Goal: Information Seeking & Learning: Learn about a topic

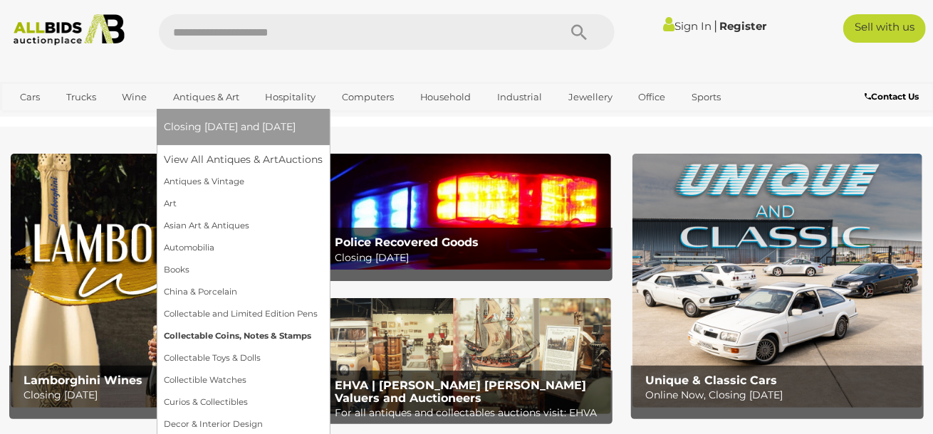
click at [186, 337] on link "Collectable Coins, Notes & Stamps" at bounding box center [243, 337] width 159 height 22
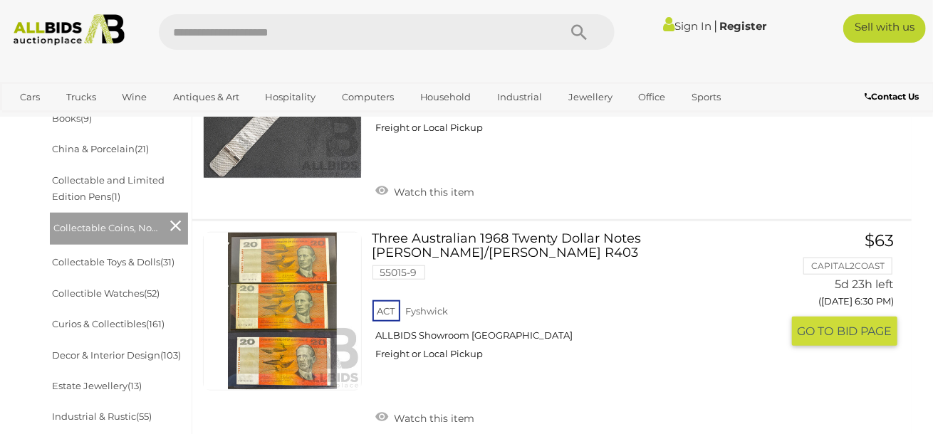
scroll to position [598, 0]
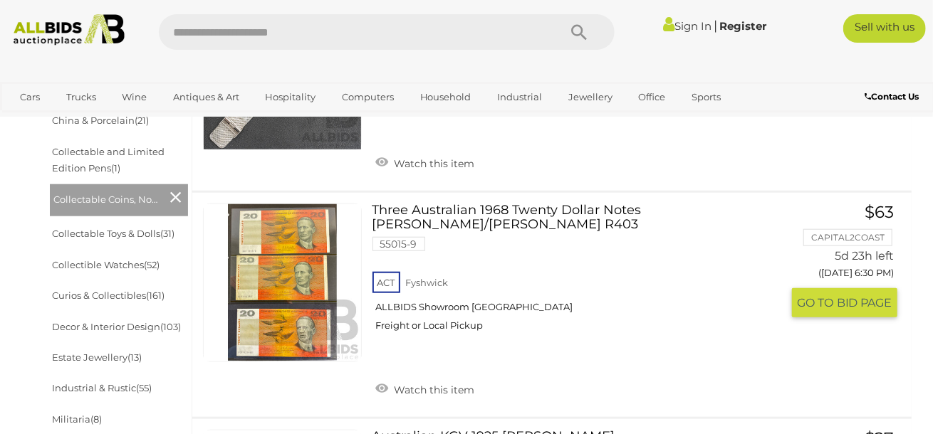
click at [289, 241] on link at bounding box center [282, 283] width 159 height 159
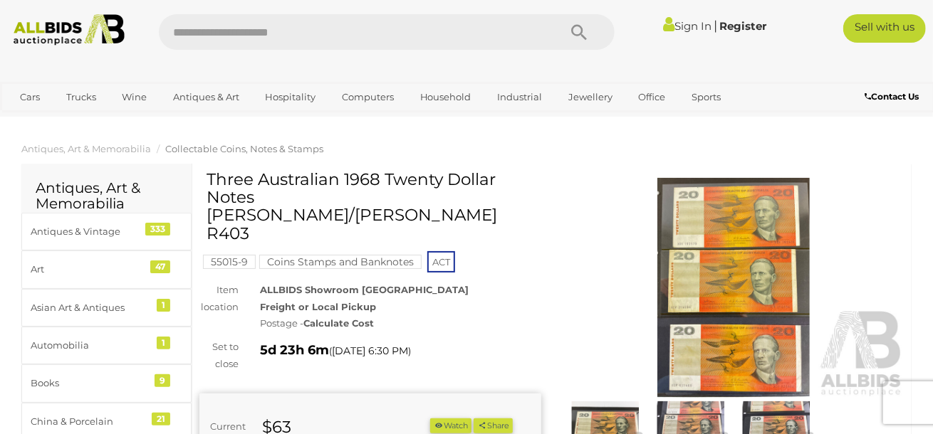
click at [714, 231] on img at bounding box center [734, 288] width 342 height 220
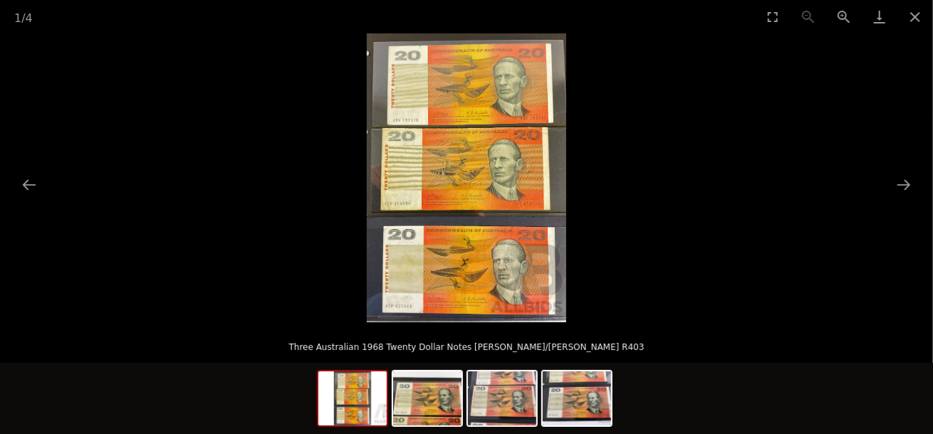
click at [521, 123] on img at bounding box center [466, 177] width 199 height 289
click at [836, 14] on button "Zoom in" at bounding box center [844, 16] width 36 height 33
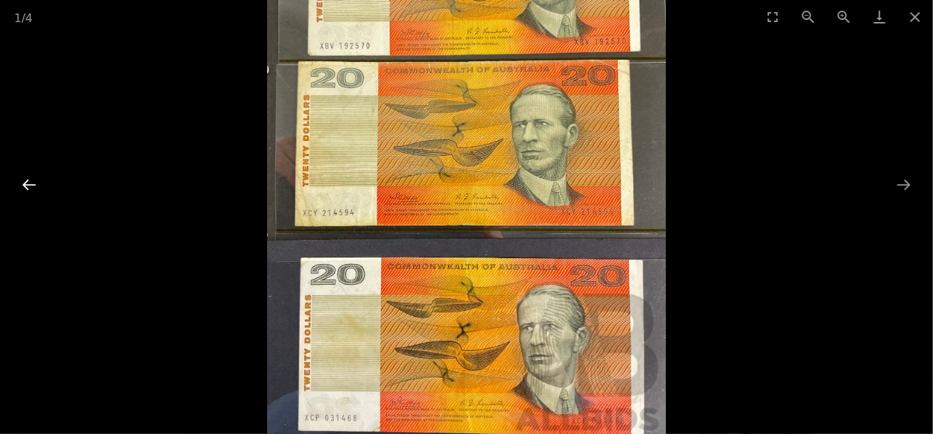
click at [34, 183] on button "Previous slide" at bounding box center [29, 185] width 30 height 28
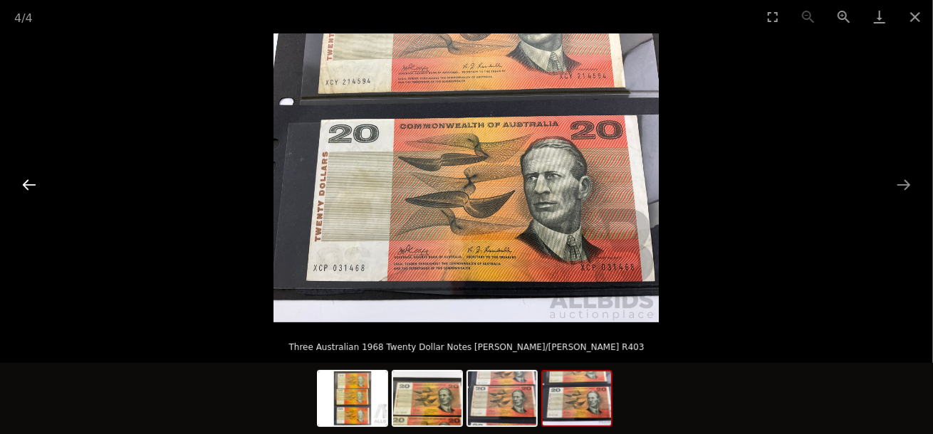
click at [34, 183] on button "Previous slide" at bounding box center [29, 185] width 30 height 28
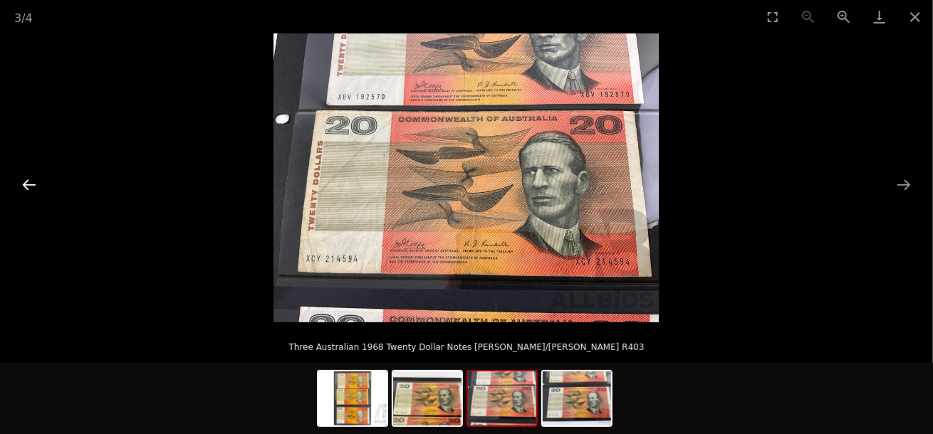
click at [34, 183] on button "Previous slide" at bounding box center [29, 185] width 30 height 28
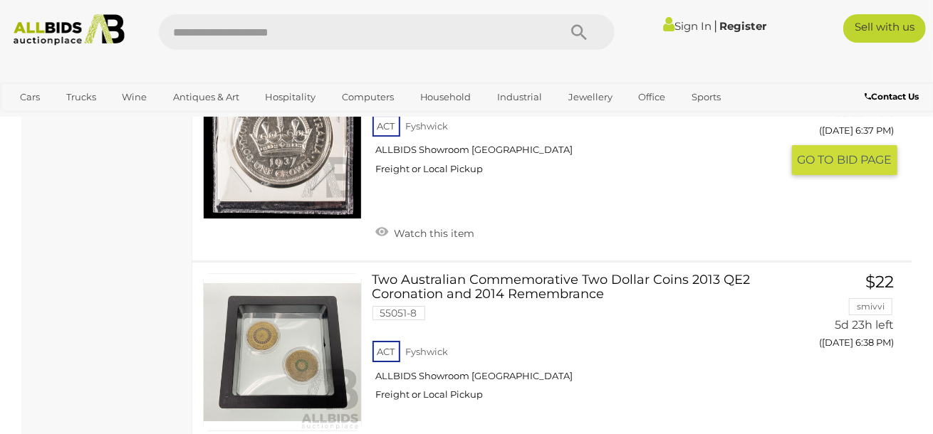
scroll to position [2340, 0]
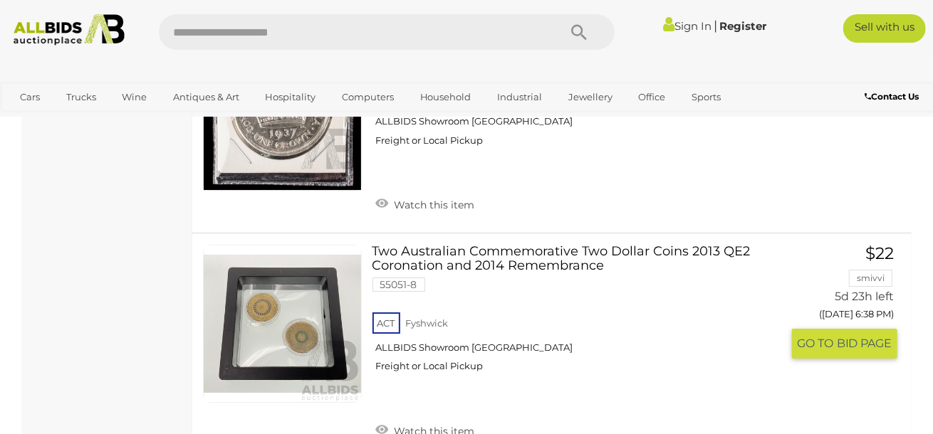
click at [541, 245] on link "Two Australian Commemorative Two Dollar Coins 2013 QE2 Coronation and 2014 Reme…" at bounding box center [582, 314] width 398 height 139
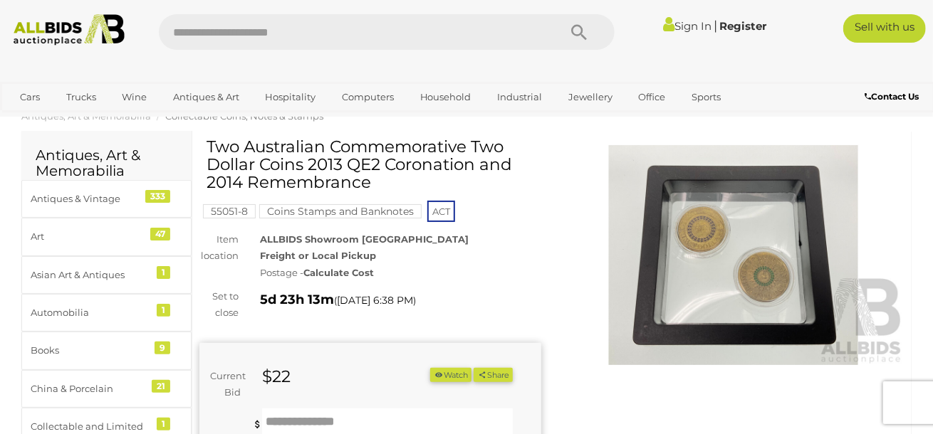
scroll to position [28, 0]
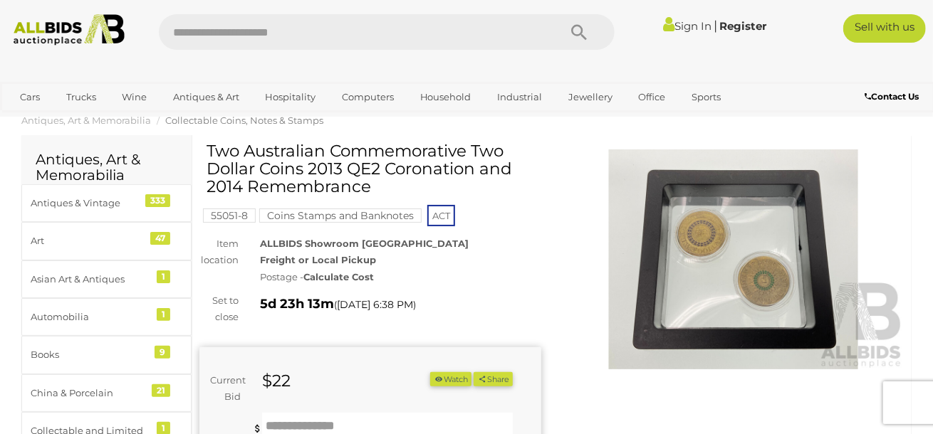
click at [689, 254] on img at bounding box center [734, 260] width 342 height 220
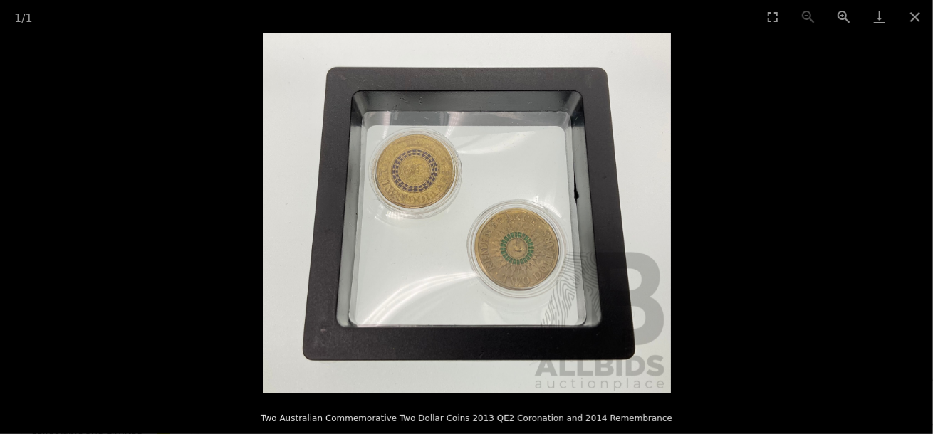
click at [482, 256] on img at bounding box center [467, 213] width 408 height 360
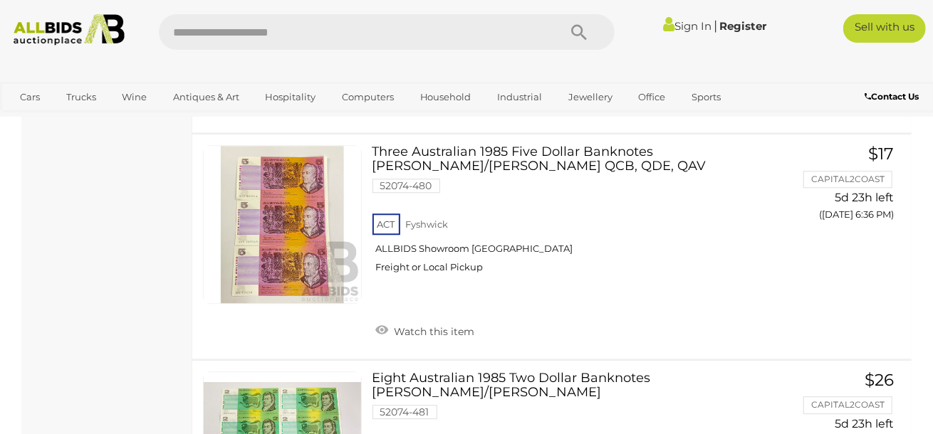
scroll to position [2454, 0]
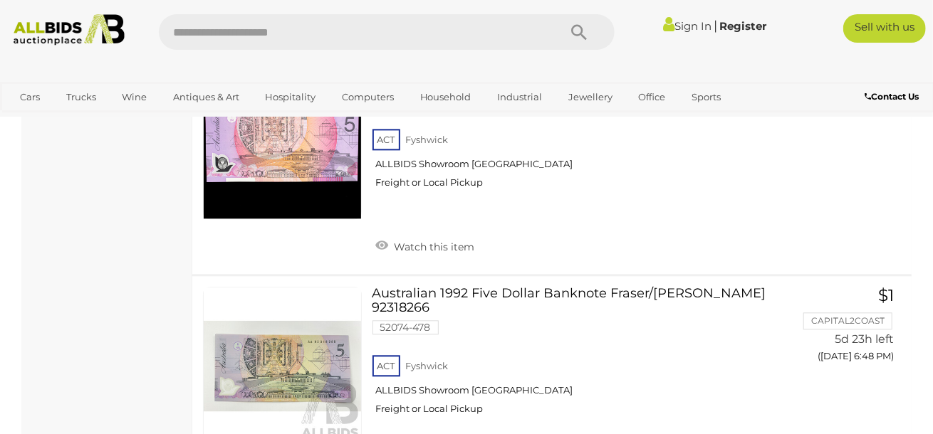
scroll to position [4306, 0]
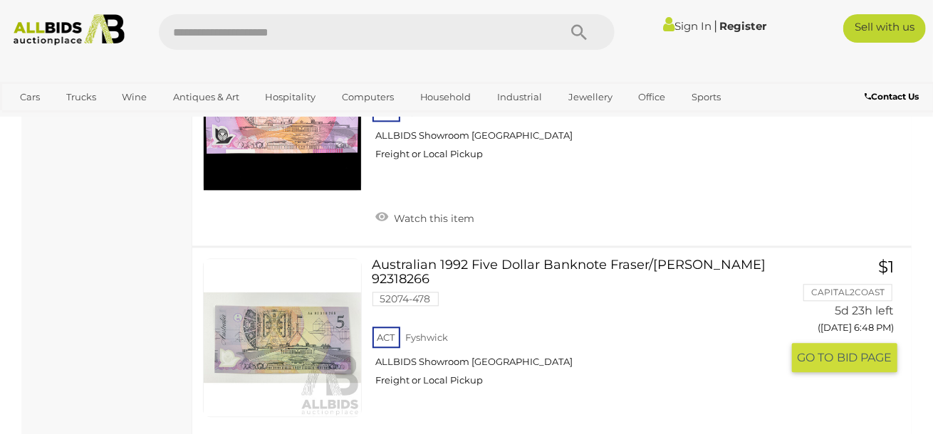
click at [679, 259] on link "Australian 1992 Five Dollar Banknote Fraser/Cole AA 92318266 52074-478 ACT Fysh…" at bounding box center [582, 328] width 398 height 139
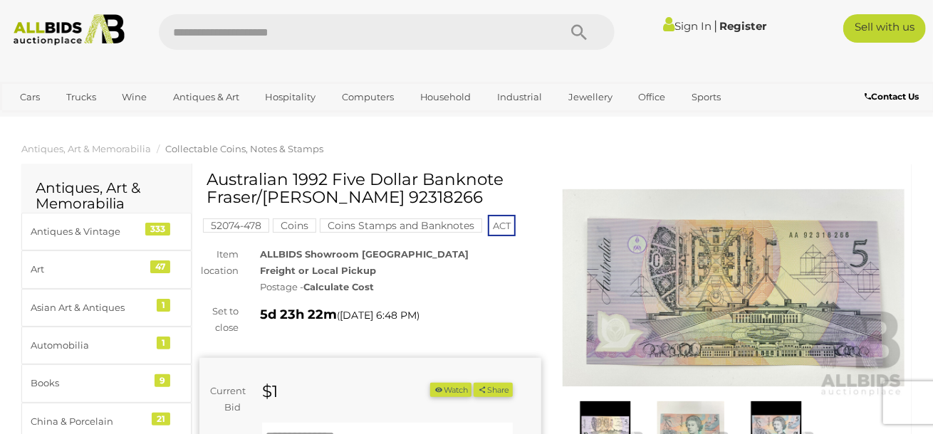
drag, startPoint x: 303, startPoint y: 197, endPoint x: 405, endPoint y: 200, distance: 101.2
click at [405, 200] on h1 "Australian 1992 Five Dollar Banknote Fraser/[PERSON_NAME] 92318266" at bounding box center [372, 189] width 331 height 36
copy h1 "AA 92318266"
